Goal: Transaction & Acquisition: Purchase product/service

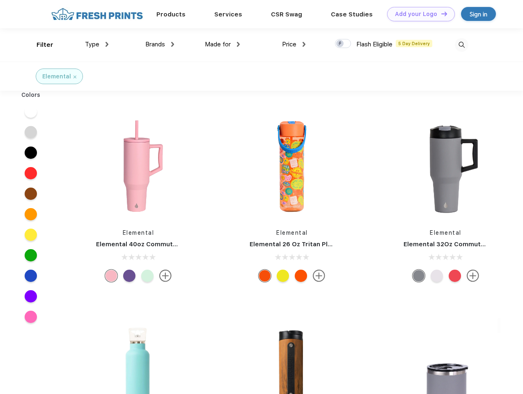
click at [418, 14] on link "Add your Logo Design Tool" at bounding box center [421, 14] width 68 height 14
click at [0, 0] on div "Design Tool" at bounding box center [0, 0] width 0 height 0
click at [441, 14] on link "Add your Logo Design Tool" at bounding box center [421, 14] width 68 height 14
click at [39, 45] on div "Filter" at bounding box center [45, 44] width 17 height 9
click at [97, 44] on span "Type" at bounding box center [92, 44] width 14 height 7
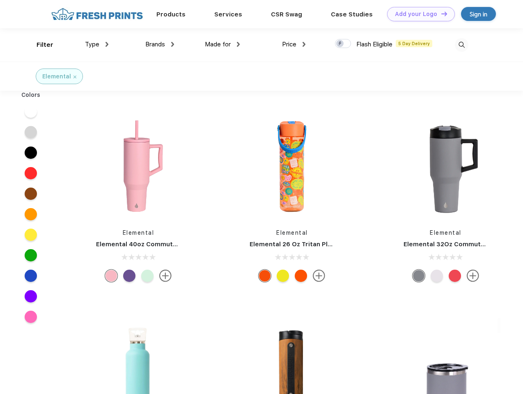
click at [160, 44] on span "Brands" at bounding box center [155, 44] width 20 height 7
click at [223, 44] on span "Made for" at bounding box center [218, 44] width 26 height 7
click at [294, 44] on span "Price" at bounding box center [289, 44] width 14 height 7
click at [343, 44] on div at bounding box center [343, 43] width 16 height 9
click at [341, 44] on input "checkbox" at bounding box center [337, 41] width 5 height 5
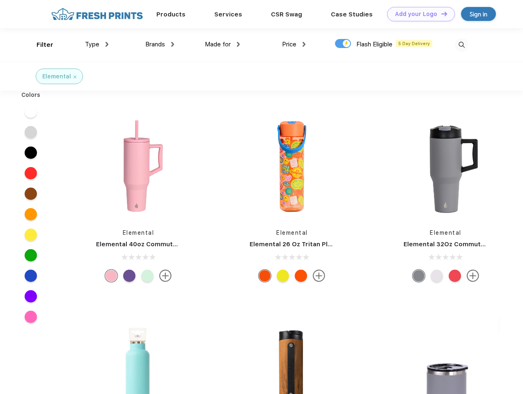
click at [462, 45] on img at bounding box center [462, 45] width 14 height 14
